Goal: Transaction & Acquisition: Purchase product/service

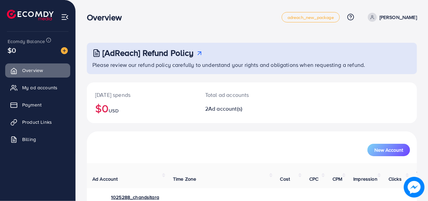
click at [63, 54] on img at bounding box center [64, 50] width 7 height 7
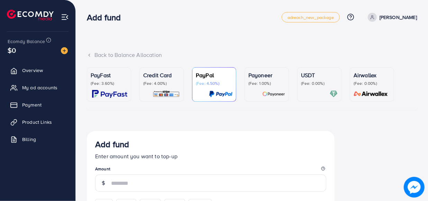
click at [109, 83] on p "(Fee: 3.60%)" at bounding box center [109, 84] width 37 height 6
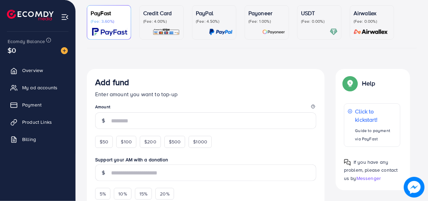
scroll to position [63, 0]
click at [101, 145] on span "$50" at bounding box center [104, 141] width 9 height 7
type input "**"
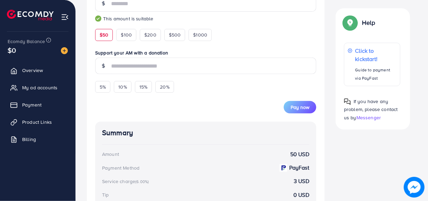
scroll to position [180, 0]
click at [307, 111] on span "Pay now" at bounding box center [299, 107] width 19 height 7
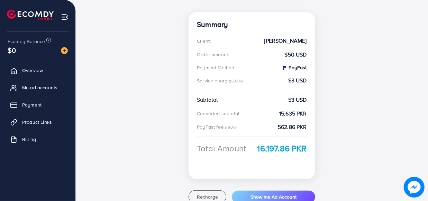
scroll to position [155, 0]
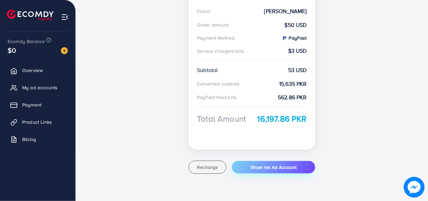
click at [271, 165] on span "Show me Ad Account" at bounding box center [273, 167] width 46 height 7
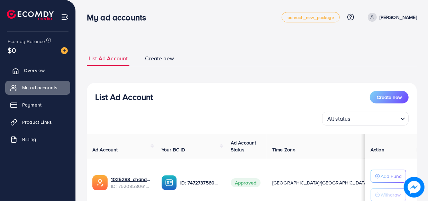
click at [45, 66] on link "Overview" at bounding box center [37, 71] width 65 height 14
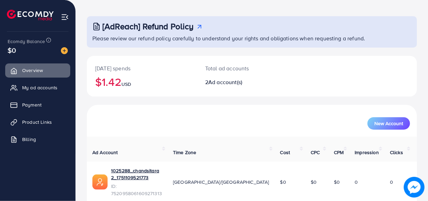
scroll to position [63, 0]
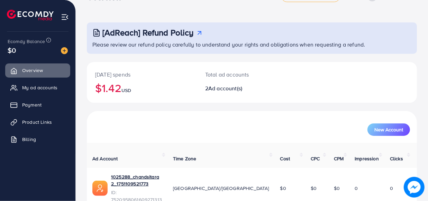
scroll to position [31, 0]
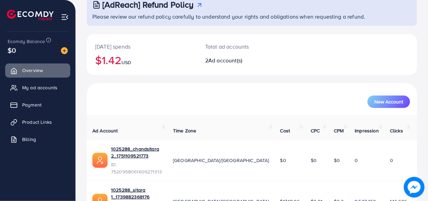
scroll to position [63, 0]
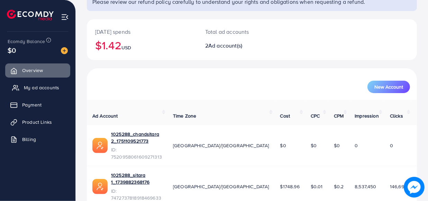
click at [41, 88] on span "My ad accounts" at bounding box center [41, 87] width 35 height 7
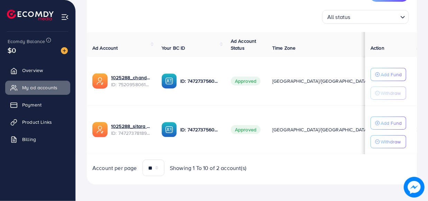
scroll to position [106, 0]
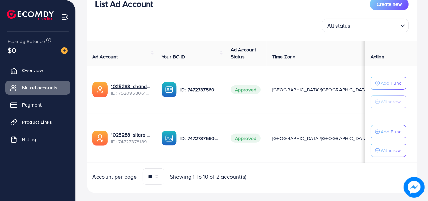
scroll to position [106, 0]
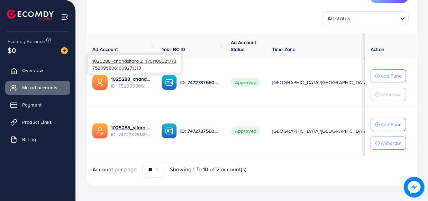
scroll to position [106, 0]
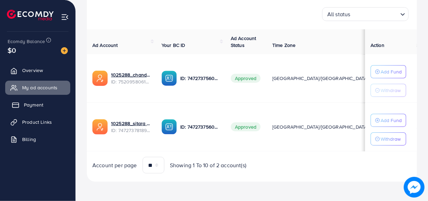
click at [30, 104] on span "Payment" at bounding box center [33, 105] width 19 height 7
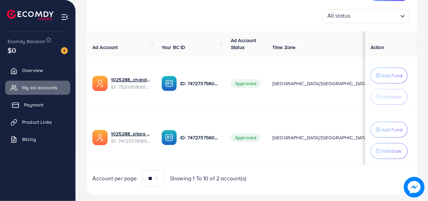
scroll to position [110, 0]
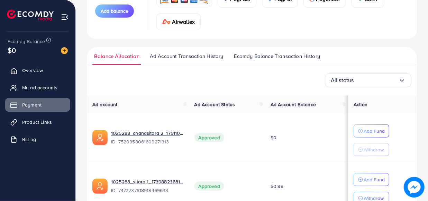
scroll to position [125, 0]
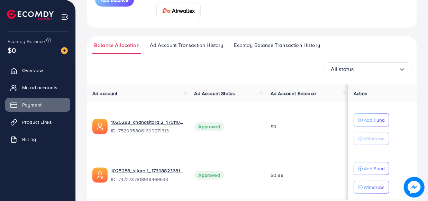
click at [176, 44] on span "Ad Account Transaction History" at bounding box center [187, 45] width 74 height 8
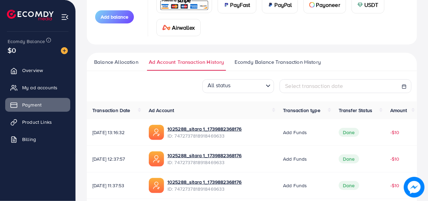
scroll to position [107, 0]
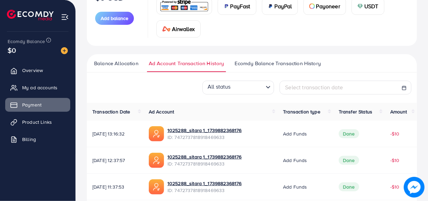
click at [256, 63] on span "Ecomdy Balance Transaction History" at bounding box center [277, 64] width 86 height 8
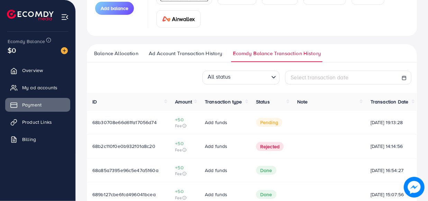
scroll to position [157, 0]
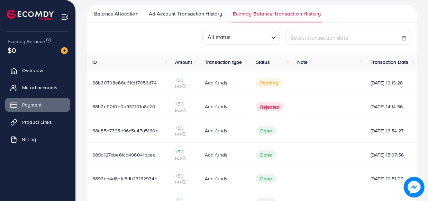
click at [65, 18] on img at bounding box center [65, 17] width 8 height 8
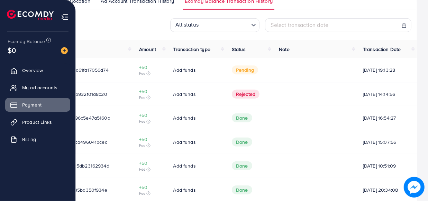
click at [11, 43] on span "Ecomdy Balance" at bounding box center [26, 41] width 37 height 7
click at [43, 67] on span "Overview" at bounding box center [34, 70] width 21 height 7
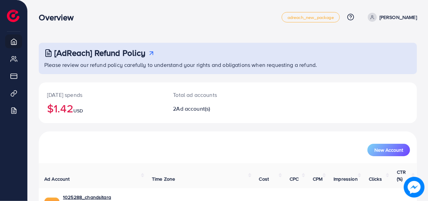
click at [398, 18] on p "[PERSON_NAME]" at bounding box center [397, 17] width 37 height 8
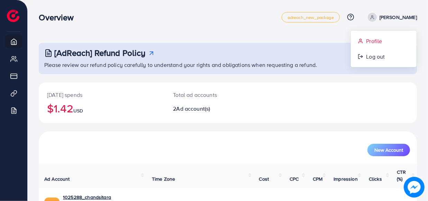
click at [369, 37] on span "Profile" at bounding box center [374, 41] width 16 height 8
select select "********"
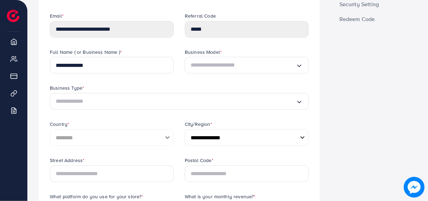
scroll to position [63, 0]
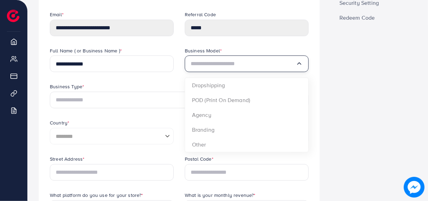
click at [212, 60] on input "Search for option" at bounding box center [242, 63] width 105 height 11
click at [149, 85] on div "Business Type *" at bounding box center [179, 87] width 259 height 9
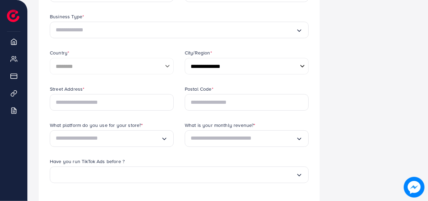
scroll to position [125, 0]
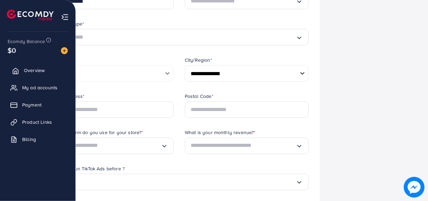
click at [35, 73] on span "Overview" at bounding box center [34, 70] width 21 height 7
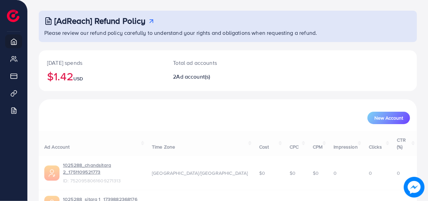
scroll to position [63, 0]
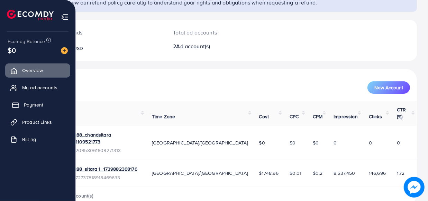
click at [36, 105] on span "Payment" at bounding box center [33, 105] width 19 height 7
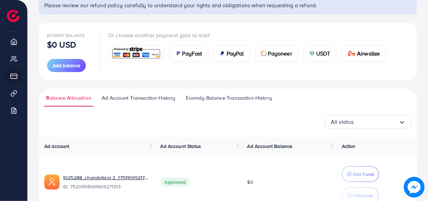
scroll to position [63, 0]
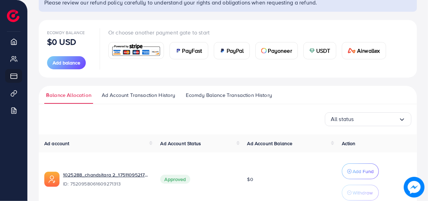
click at [214, 95] on span "Ecomdy Balance Transaction History" at bounding box center [229, 96] width 86 height 8
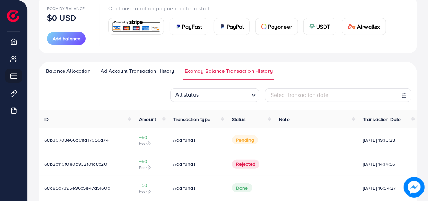
scroll to position [94, 0]
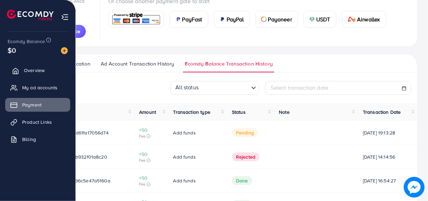
click at [31, 73] on span "Overview" at bounding box center [34, 70] width 21 height 7
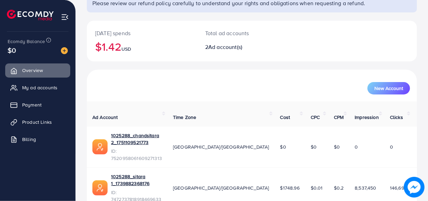
scroll to position [63, 0]
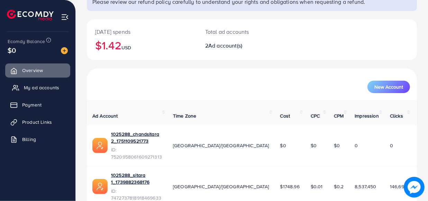
click at [48, 86] on span "My ad accounts" at bounding box center [41, 87] width 35 height 7
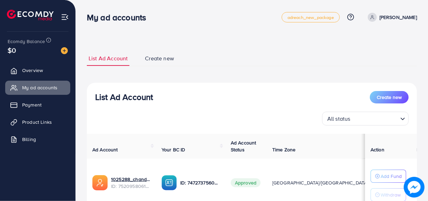
scroll to position [106, 0]
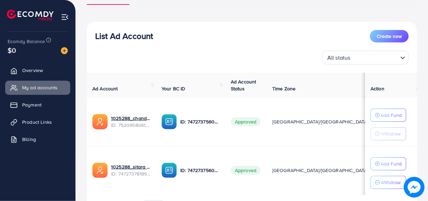
scroll to position [106, 0]
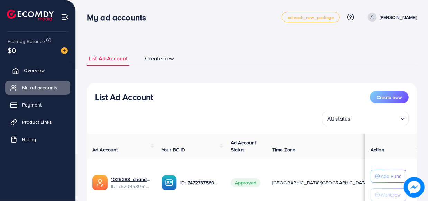
click at [34, 77] on link "Overview" at bounding box center [37, 71] width 65 height 14
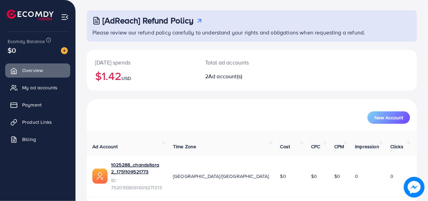
scroll to position [63, 0]
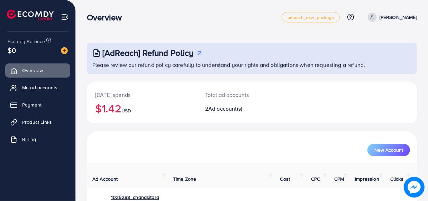
scroll to position [7, 0]
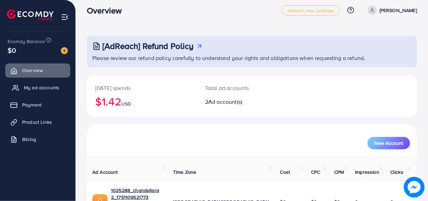
click at [44, 91] on link "My ad accounts" at bounding box center [37, 88] width 65 height 14
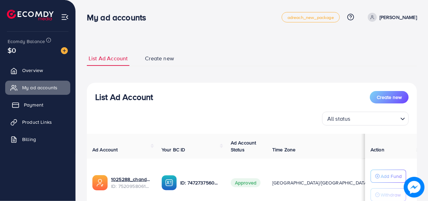
click at [38, 109] on link "Payment" at bounding box center [37, 105] width 65 height 14
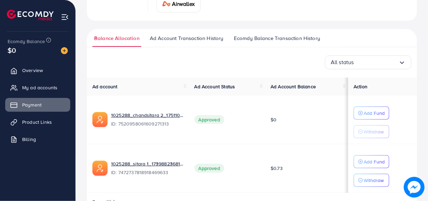
scroll to position [121, 0]
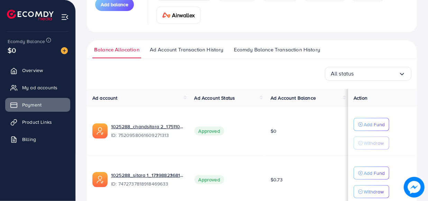
click at [278, 51] on span "Ecomdy Balance Transaction History" at bounding box center [277, 50] width 86 height 8
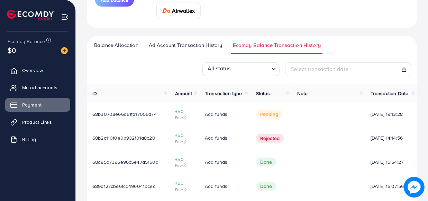
scroll to position [157, 0]
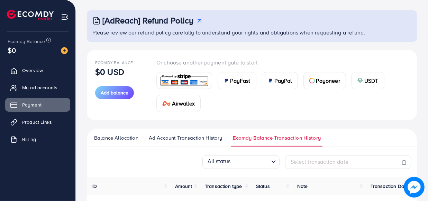
scroll to position [63, 0]
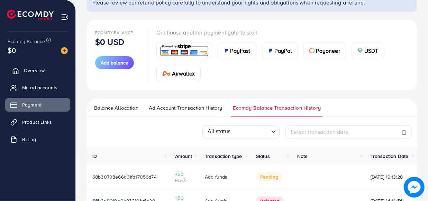
click at [39, 71] on span "Overview" at bounding box center [34, 70] width 21 height 7
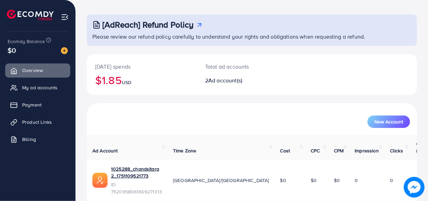
scroll to position [63, 0]
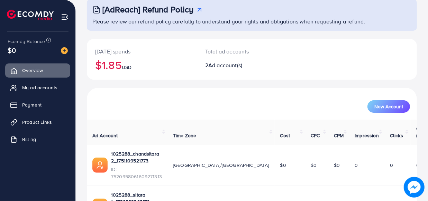
scroll to position [63, 0]
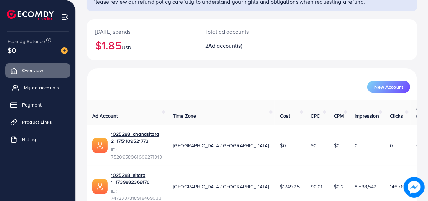
click at [35, 91] on span "My ad accounts" at bounding box center [41, 87] width 35 height 7
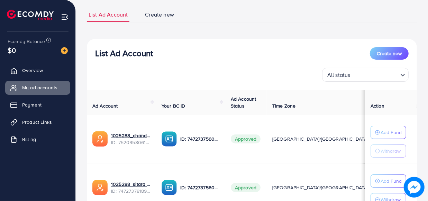
scroll to position [104, 0]
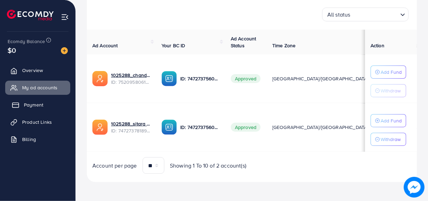
click at [38, 108] on span "Payment" at bounding box center [33, 105] width 19 height 7
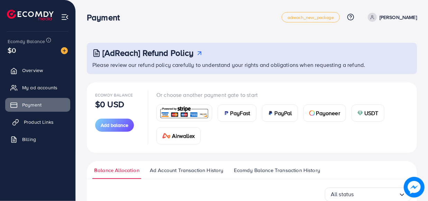
click at [38, 127] on link "Product Links" at bounding box center [37, 122] width 65 height 14
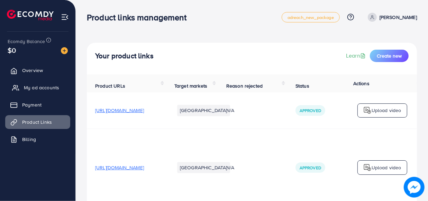
click at [48, 90] on span "My ad accounts" at bounding box center [41, 87] width 35 height 7
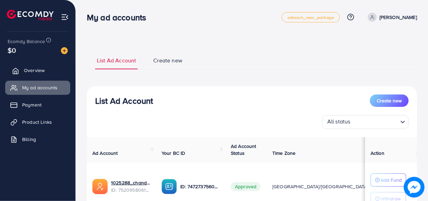
click at [32, 70] on span "Overview" at bounding box center [34, 70] width 21 height 7
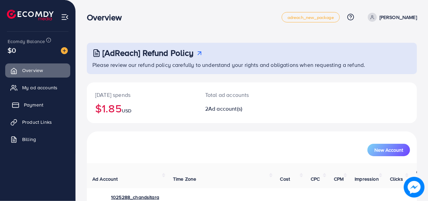
click at [37, 106] on span "Payment" at bounding box center [33, 105] width 19 height 7
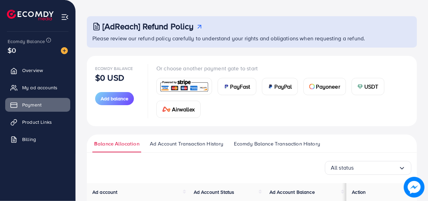
scroll to position [63, 0]
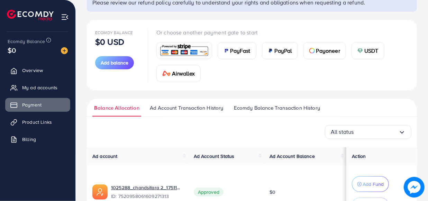
click at [271, 113] on link "Ecomdy Balance Transaction History" at bounding box center [277, 110] width 90 height 12
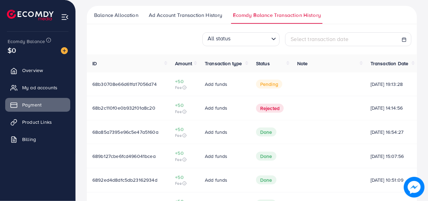
scroll to position [157, 0]
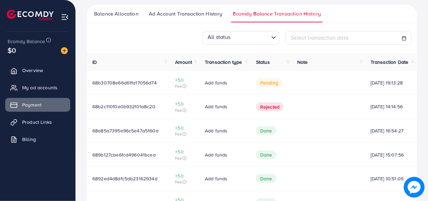
click at [129, 85] on span "68b30708e66d61fa17056d74" at bounding box center [124, 82] width 64 height 7
copy span "68b30708e66d61fa17056d74"
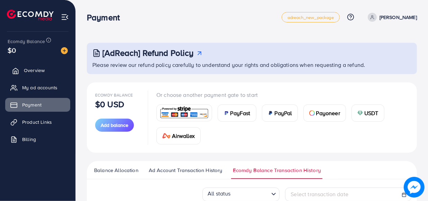
click at [43, 72] on link "Overview" at bounding box center [37, 71] width 65 height 14
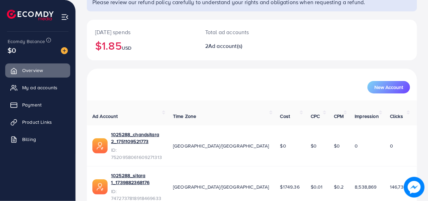
scroll to position [63, 0]
click at [50, 88] on span "My ad accounts" at bounding box center [41, 87] width 35 height 7
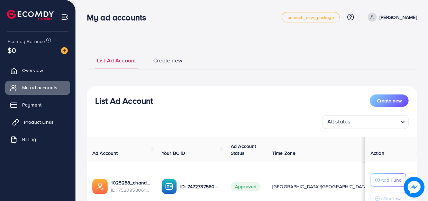
click at [36, 121] on span "Product Links" at bounding box center [39, 122] width 30 height 7
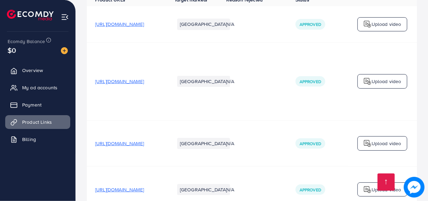
scroll to position [31, 0]
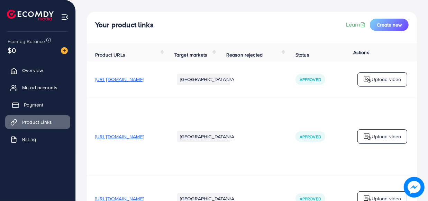
click at [34, 108] on span "Payment" at bounding box center [33, 105] width 19 height 7
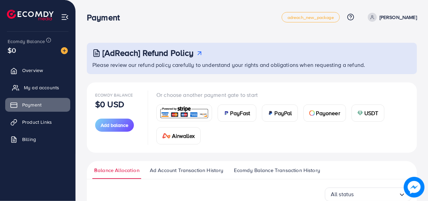
click at [23, 88] on link "My ad accounts" at bounding box center [37, 88] width 65 height 14
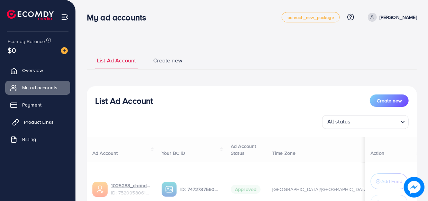
click at [45, 124] on span "Product Links" at bounding box center [39, 122] width 30 height 7
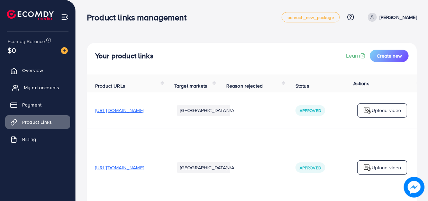
click at [53, 87] on span "My ad accounts" at bounding box center [41, 87] width 35 height 7
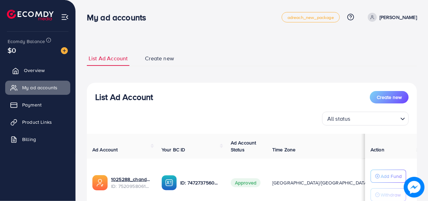
click at [45, 69] on link "Overview" at bounding box center [37, 71] width 65 height 14
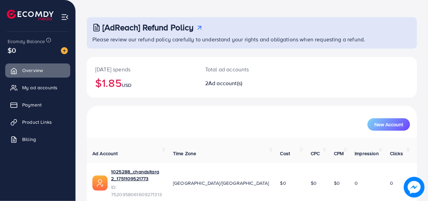
scroll to position [63, 0]
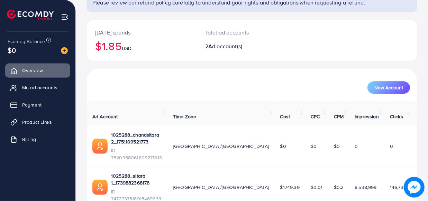
scroll to position [63, 0]
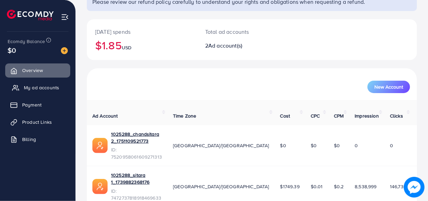
click at [45, 86] on span "My ad accounts" at bounding box center [41, 87] width 35 height 7
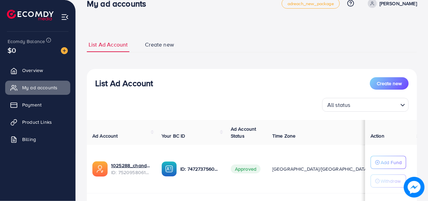
scroll to position [10, 0]
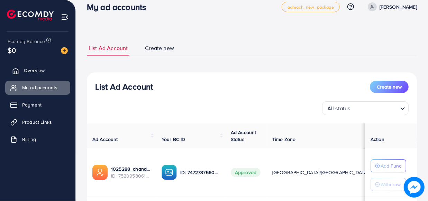
click at [35, 74] on link "Overview" at bounding box center [37, 71] width 65 height 14
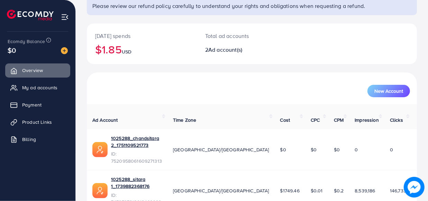
scroll to position [63, 0]
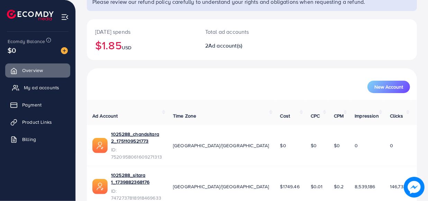
click at [53, 94] on link "My ad accounts" at bounding box center [37, 88] width 65 height 14
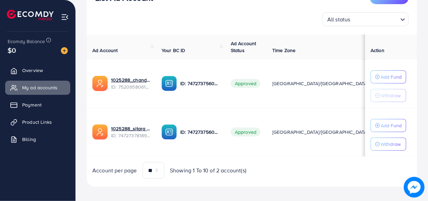
scroll to position [104, 0]
